Goal: Find specific page/section: Find specific page/section

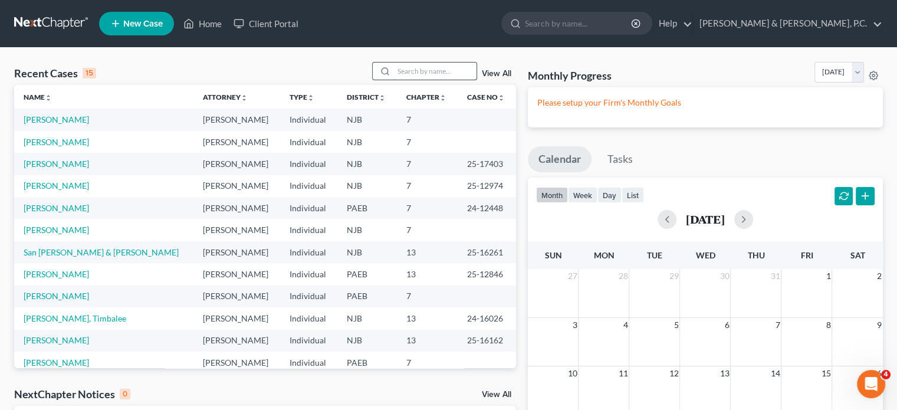
click at [407, 73] on input "search" at bounding box center [435, 70] width 83 height 17
type input "[PERSON_NAME]"
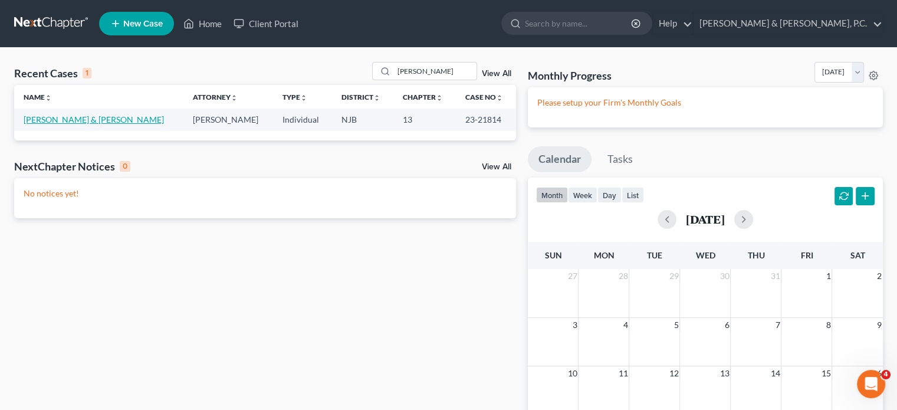
click at [81, 118] on link "[PERSON_NAME] & [PERSON_NAME]" at bounding box center [94, 119] width 140 height 10
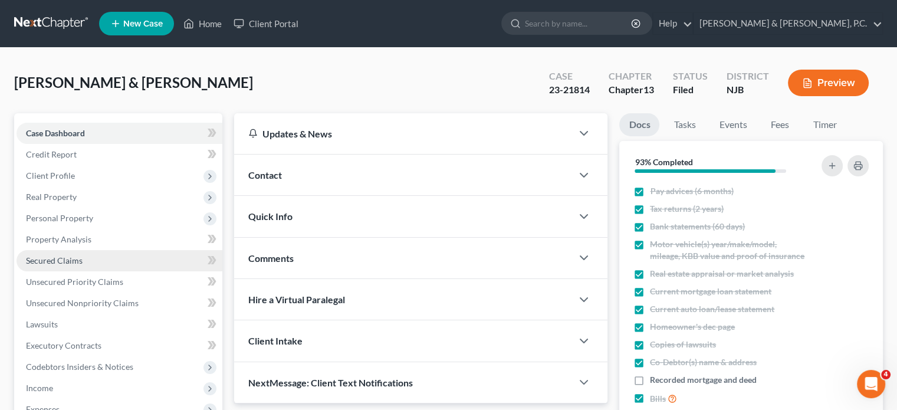
click at [78, 262] on span "Secured Claims" at bounding box center [54, 260] width 57 height 10
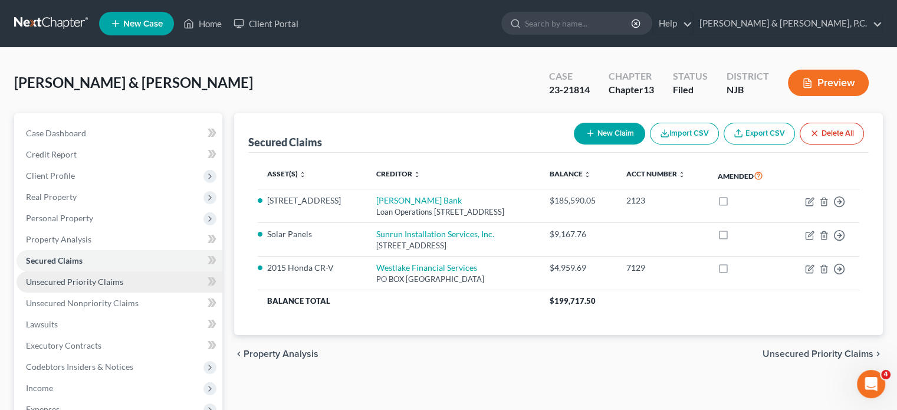
click at [85, 282] on span "Unsecured Priority Claims" at bounding box center [74, 281] width 97 height 10
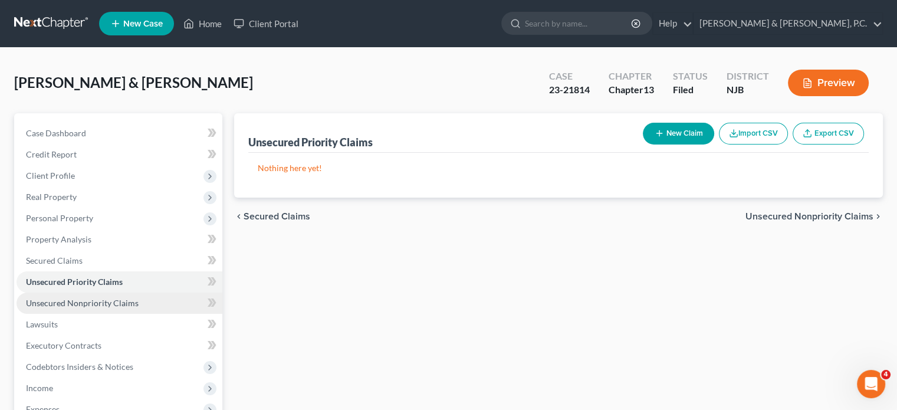
click at [87, 304] on span "Unsecured Nonpriority Claims" at bounding box center [82, 303] width 113 height 10
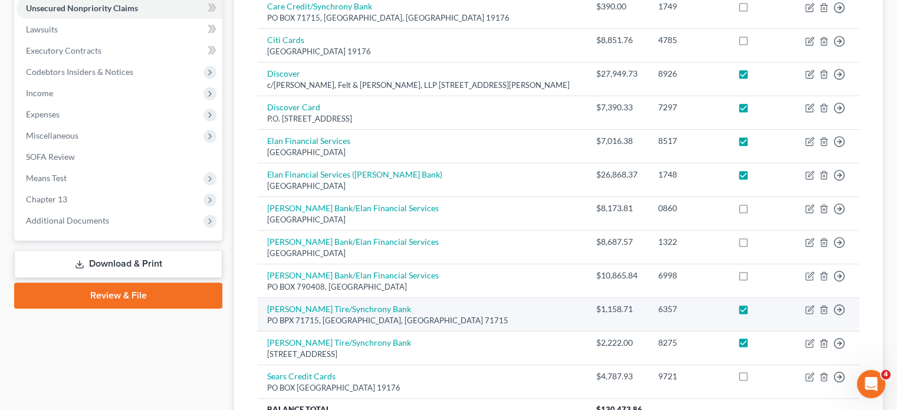
scroll to position [354, 0]
